Goal: Information Seeking & Learning: Learn about a topic

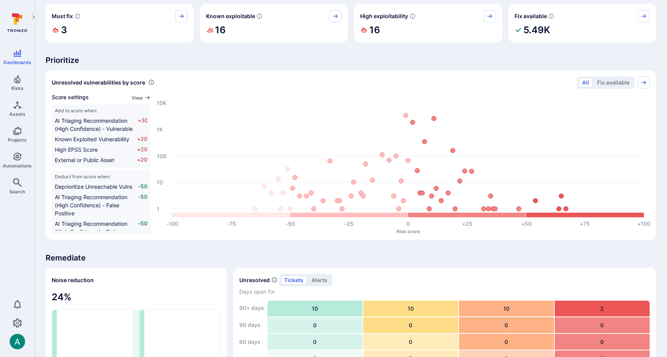
scroll to position [280, 0]
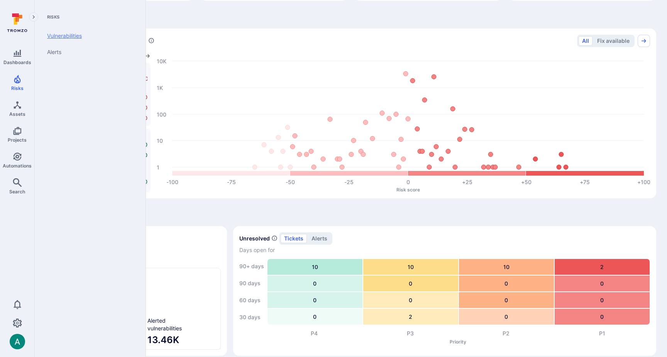
click at [66, 37] on link "Vulnerabilities" at bounding box center [88, 36] width 95 height 16
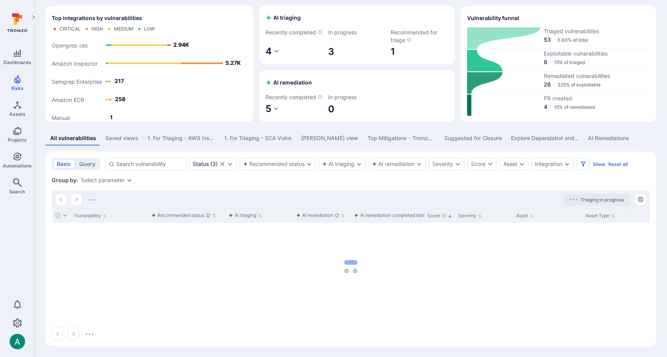
scroll to position [280, 0]
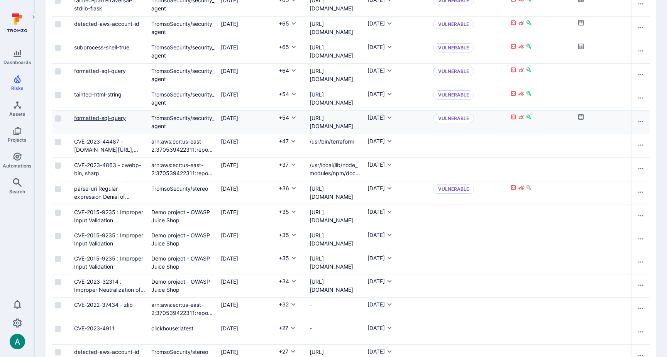
click at [97, 121] on link "formatted-sql-query" at bounding box center [100, 118] width 52 height 7
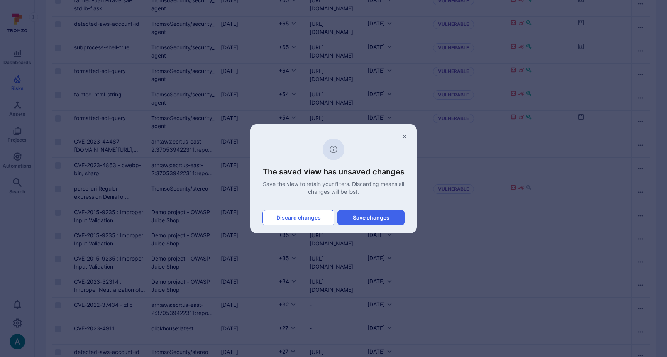
click at [305, 216] on button "Discard changes" at bounding box center [298, 217] width 72 height 15
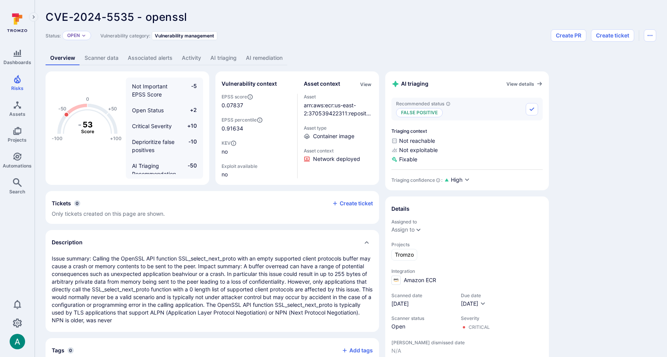
click at [255, 58] on link "AI remediation" at bounding box center [264, 58] width 46 height 14
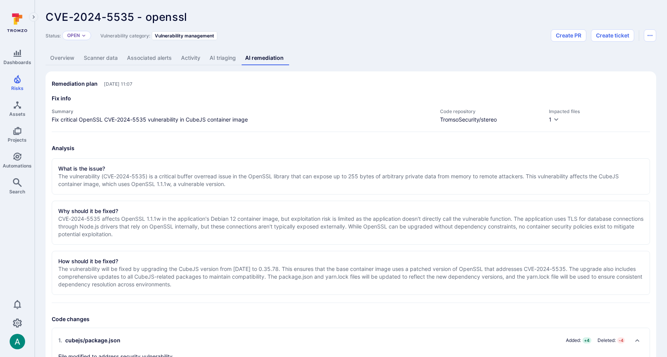
click at [244, 175] on p "The vulnerability (CVE-2024-5535) is a critical buffer overread issue in the Op…" at bounding box center [350, 180] width 585 height 15
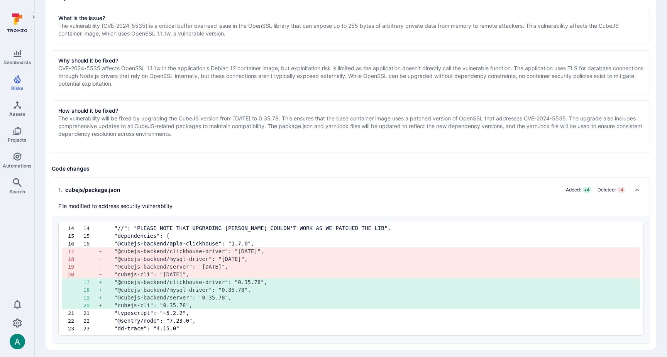
scroll to position [154, 0]
